Goal: Check status: Check status

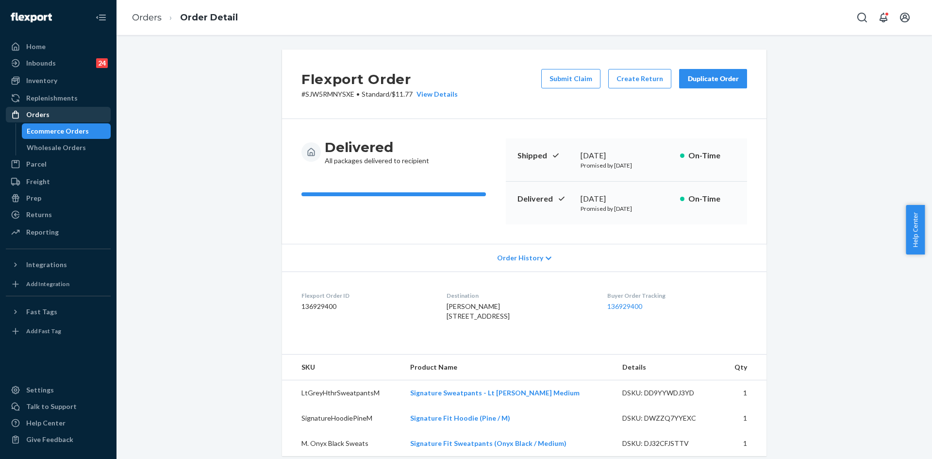
click at [64, 107] on link "Orders" at bounding box center [58, 115] width 105 height 16
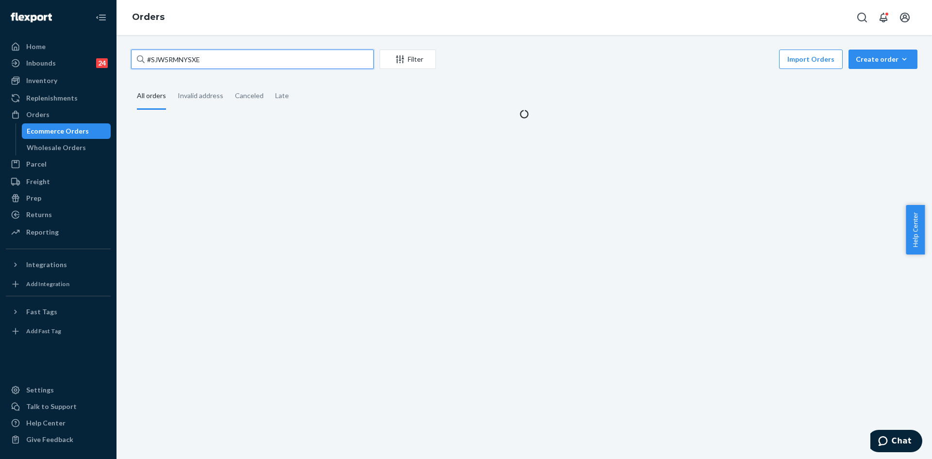
click at [276, 62] on input "#SJW5RMNYSXE" at bounding box center [252, 59] width 243 height 19
paste input "#SJZNFITN9LX"
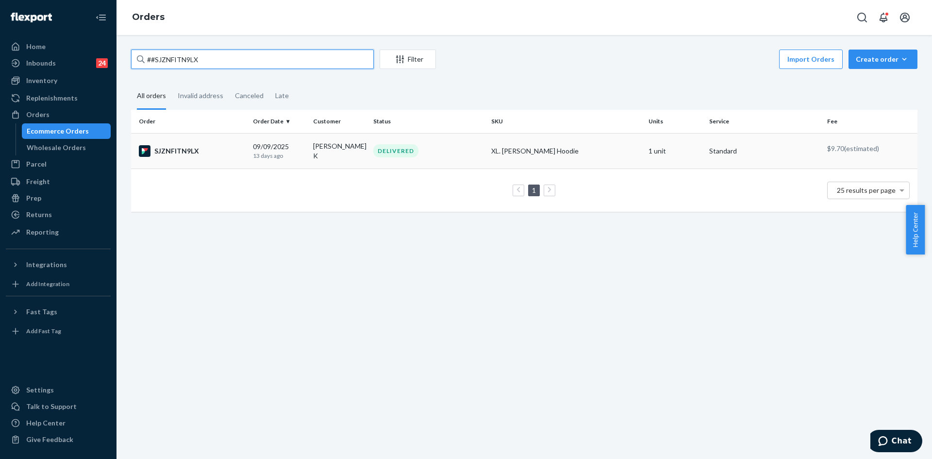
type input "##SJZNFITN9LX"
click at [453, 160] on td "DELIVERED" at bounding box center [429, 150] width 118 height 35
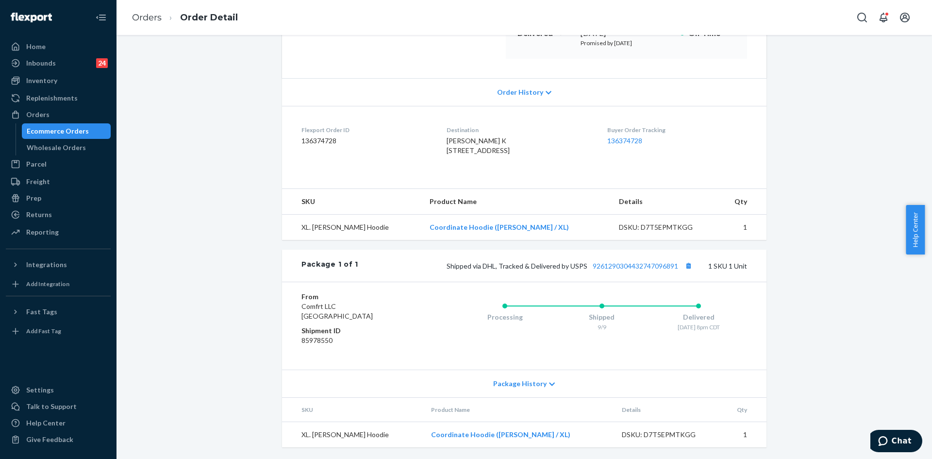
scroll to position [185, 0]
click at [646, 265] on link "9261290304432747096891" at bounding box center [635, 266] width 85 height 8
click at [51, 112] on div "Orders" at bounding box center [58, 115] width 103 height 14
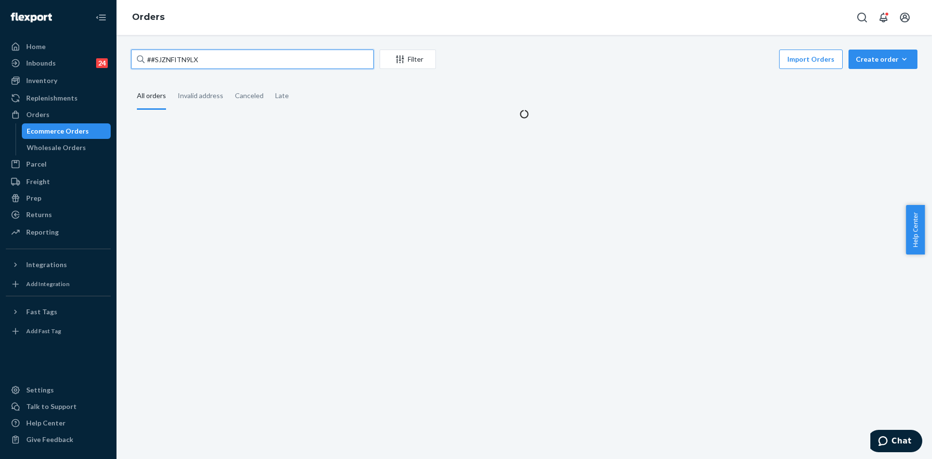
click at [247, 55] on input "##SJZNFITN9LX" at bounding box center [252, 59] width 243 height 19
paste input "255275933"
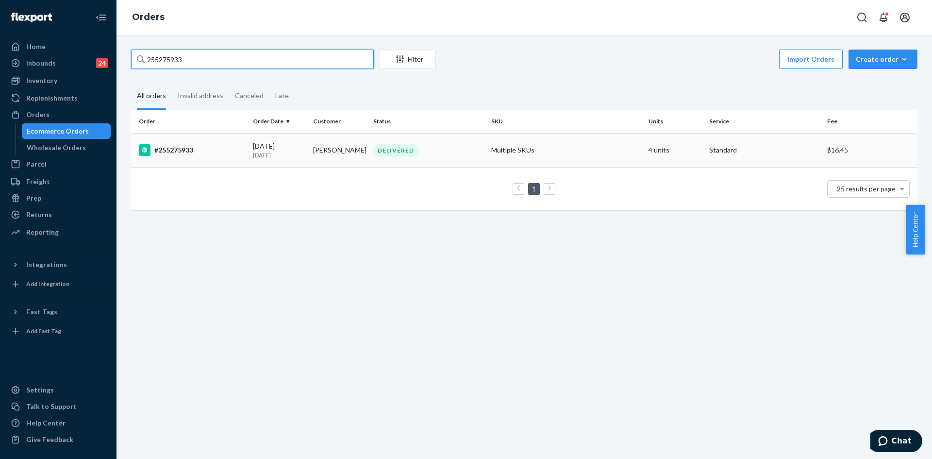
type input "255275933"
click at [441, 160] on td "DELIVERED" at bounding box center [429, 150] width 118 height 34
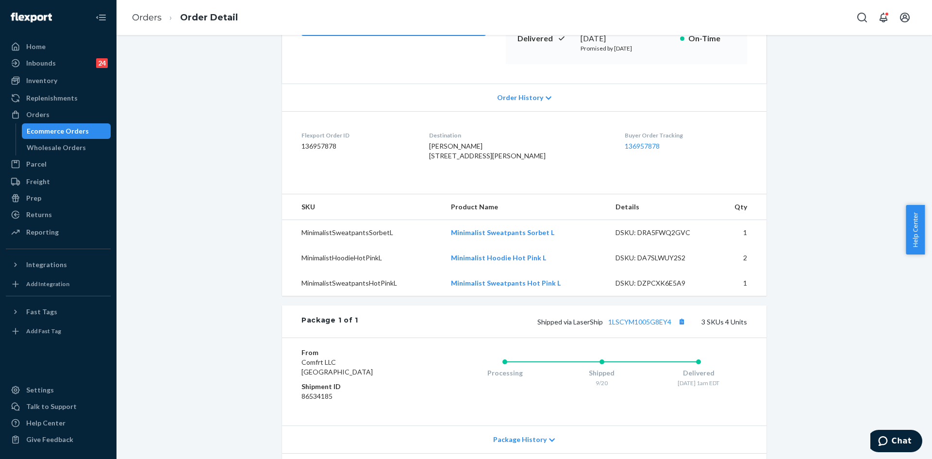
scroll to position [140, 0]
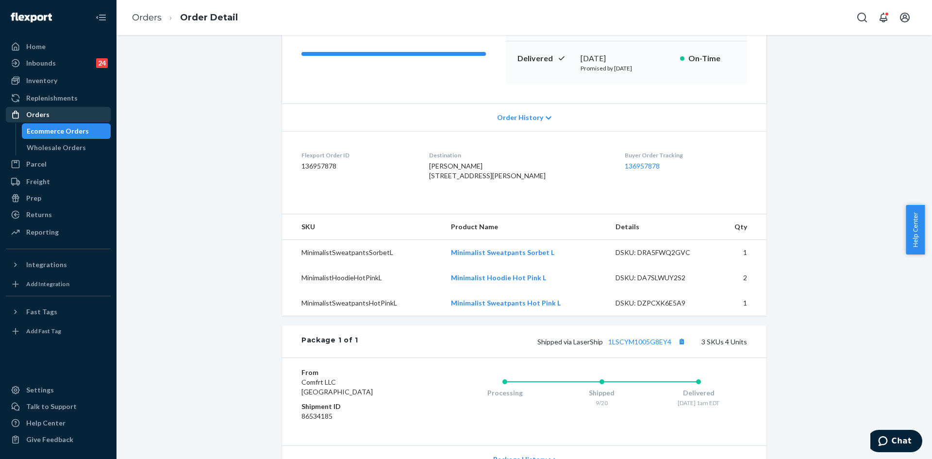
drag, startPoint x: 64, startPoint y: 113, endPoint x: 101, endPoint y: 107, distance: 36.8
click at [64, 113] on div "Orders" at bounding box center [58, 115] width 103 height 14
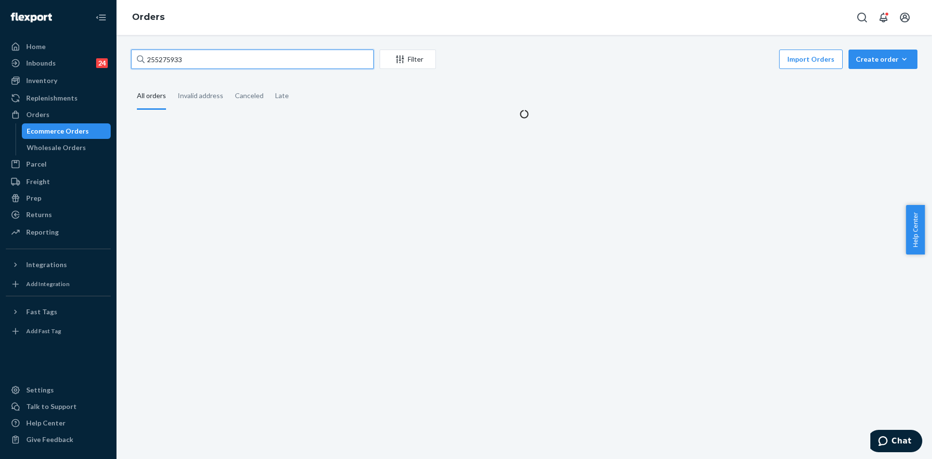
click at [251, 62] on input "255275933" at bounding box center [252, 59] width 243 height 19
paste input "185561"
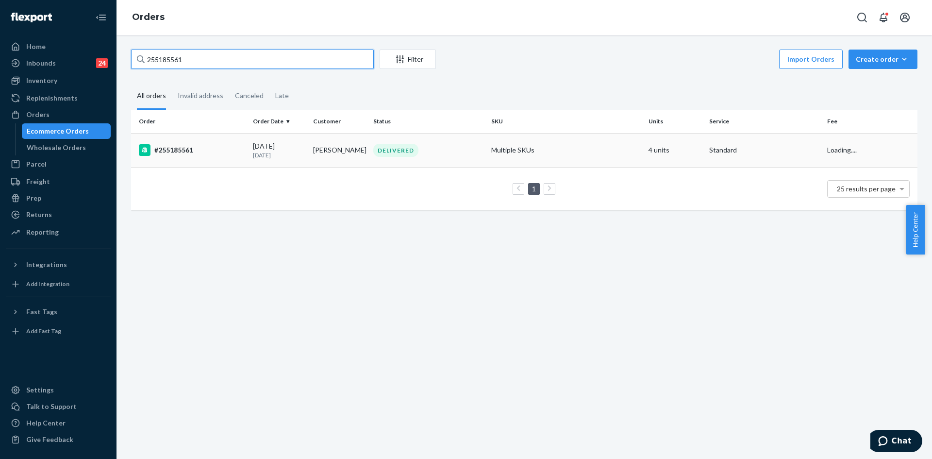
type input "255185561"
click at [466, 153] on div "DELIVERED" at bounding box center [428, 150] width 114 height 13
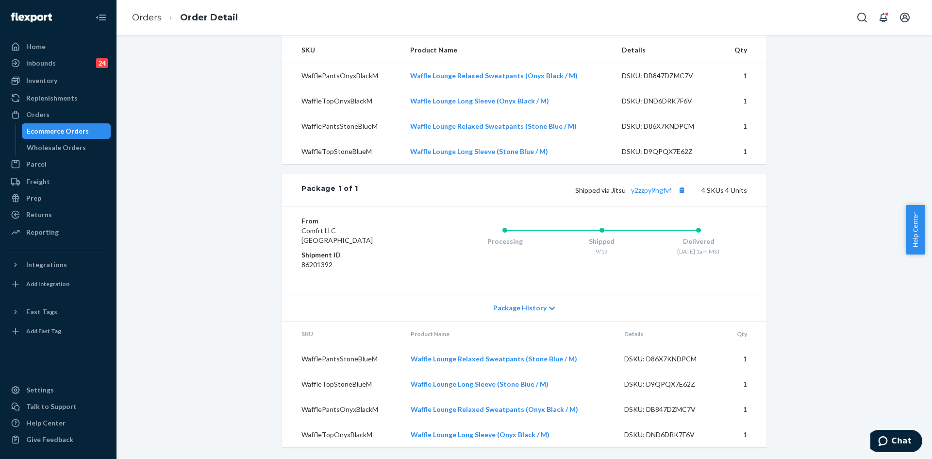
scroll to position [337, 0]
drag, startPoint x: 673, startPoint y: 191, endPoint x: 630, endPoint y: 189, distance: 42.3
click at [630, 189] on span "Shipped via Jitsu y2zzpy9hgfvf" at bounding box center [631, 190] width 113 height 8
copy link "y2zzpy9hgfvf"
click at [660, 208] on div "From Comfrt LLC [GEOGRAPHIC_DATA] Shipment ID 86201392 Processing Shipped 9/13 …" at bounding box center [524, 250] width 485 height 88
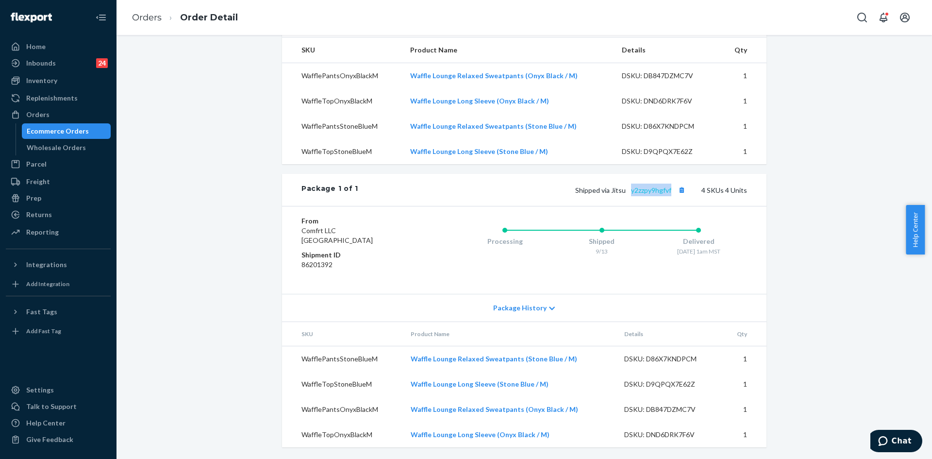
drag, startPoint x: 673, startPoint y: 189, endPoint x: 630, endPoint y: 189, distance: 42.7
click at [630, 189] on span "Shipped via Jitsu y2zzpy9hgfvf" at bounding box center [631, 190] width 113 height 8
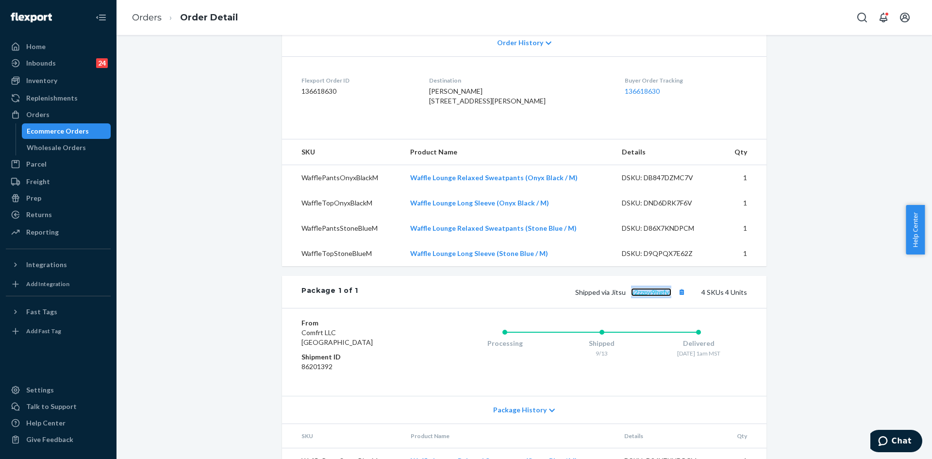
scroll to position [239, 0]
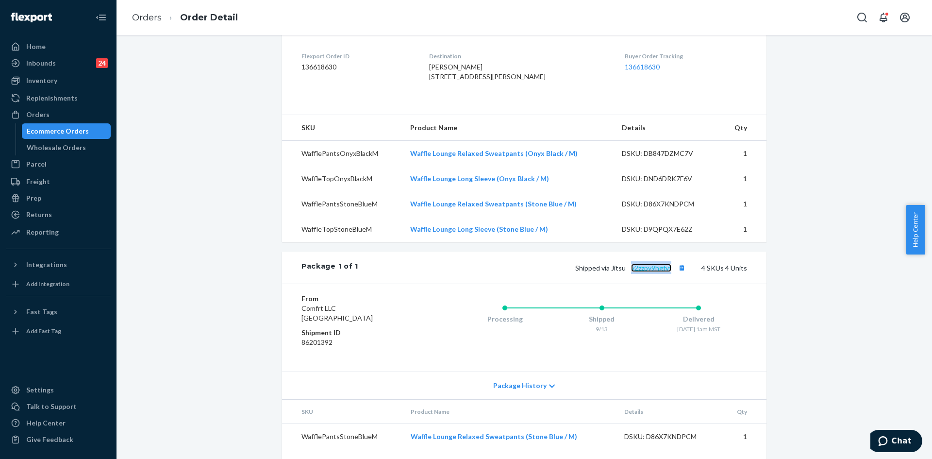
click at [651, 272] on link "y2zzpy9hgfvf" at bounding box center [651, 268] width 40 height 8
